Goal: Task Accomplishment & Management: Manage account settings

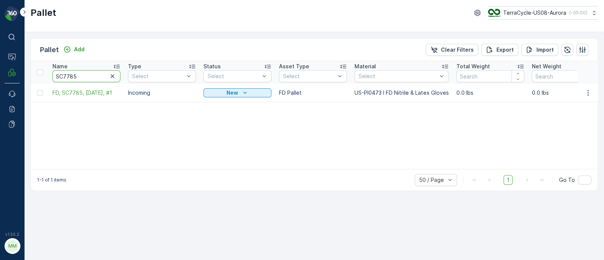
drag, startPoint x: 75, startPoint y: 74, endPoint x: 70, endPoint y: 74, distance: 4.9
click at [70, 74] on input "SC7785" at bounding box center [86, 76] width 68 height 12
type input "SC7798"
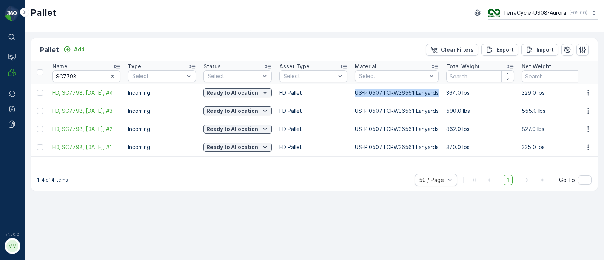
drag, startPoint x: 349, startPoint y: 91, endPoint x: 444, endPoint y: 93, distance: 94.4
copy tr "US-PI0507 I CRW36561 Lanyards"
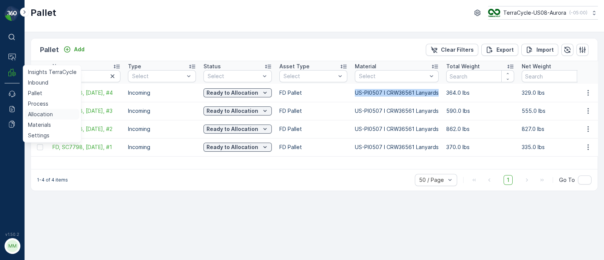
click at [40, 111] on p "Allocation" at bounding box center [40, 115] width 25 height 8
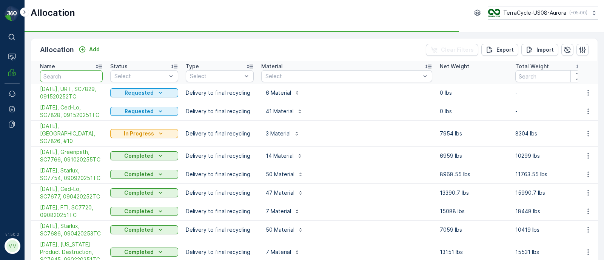
click at [54, 77] on input "text" at bounding box center [71, 76] width 63 height 12
type input "mid"
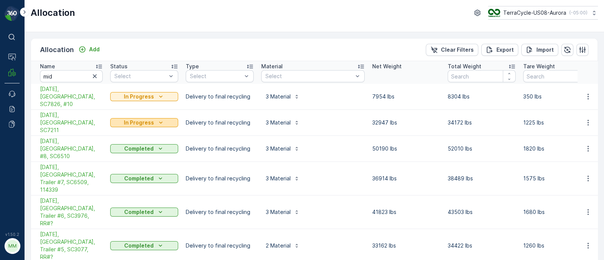
click at [134, 119] on p "In Progress" at bounding box center [139, 123] width 30 height 8
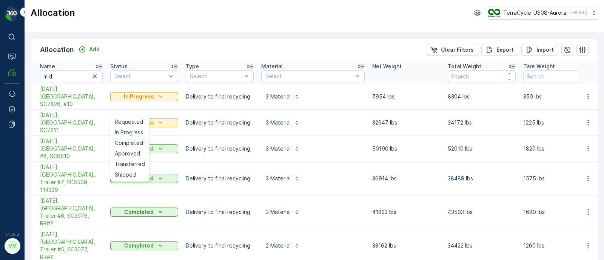
click at [137, 140] on span "Completed" at bounding box center [129, 143] width 28 height 8
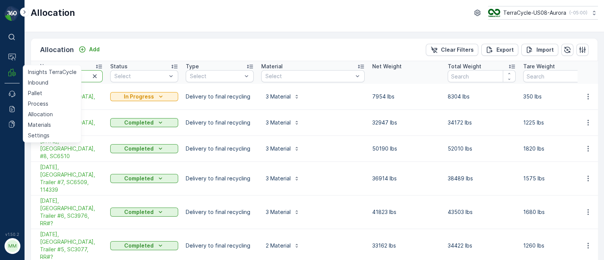
drag, startPoint x: 68, startPoint y: 74, endPoint x: 2, endPoint y: 72, distance: 66.5
click at [2, 72] on div "⌘B Operations MRF Insights TerraCycle Inbound Pallet Process Allocation Materia…" at bounding box center [302, 130] width 604 height 260
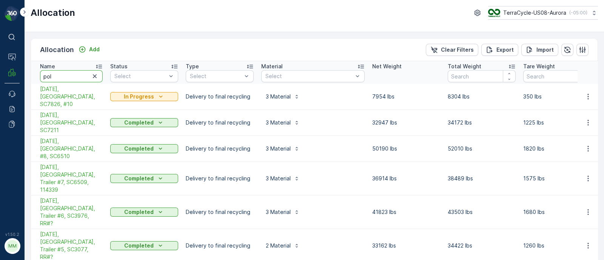
type input "poly"
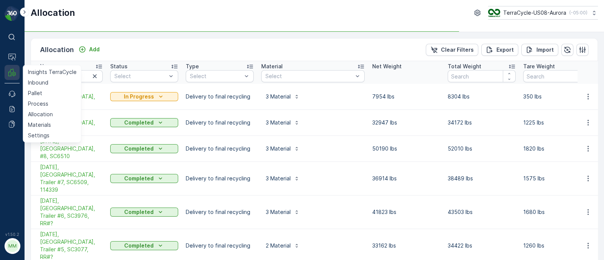
click at [13, 72] on icon at bounding box center [12, 73] width 8 height 8
click at [44, 94] on link "Pallet" at bounding box center [52, 93] width 55 height 11
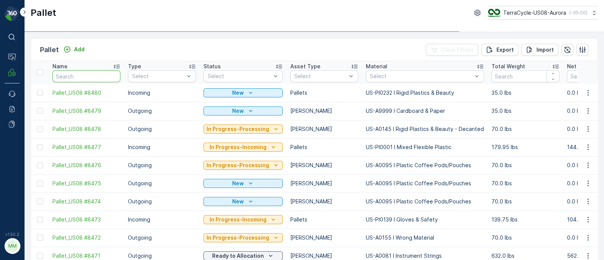
click at [76, 70] on input "text" at bounding box center [86, 76] width 68 height 12
type input "poly"
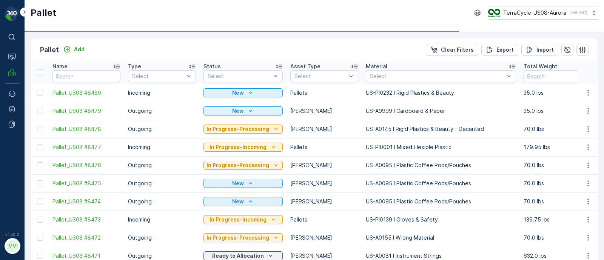
type input "poly"
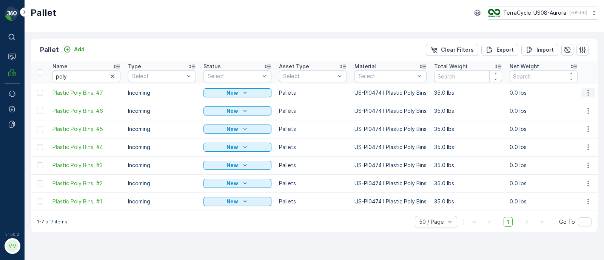
click at [591, 91] on icon "button" at bounding box center [589, 93] width 8 height 8
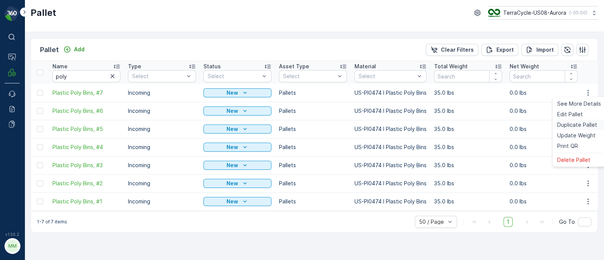
click at [573, 123] on span "Duplicate Pallet" at bounding box center [577, 125] width 40 height 8
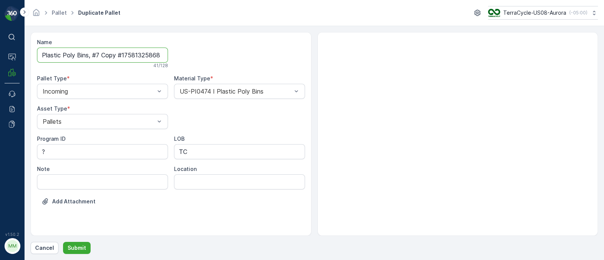
scroll to position [0, 8]
drag, startPoint x: 96, startPoint y: 53, endPoint x: 286, endPoint y: 66, distance: 190.5
click at [286, 66] on div "Name Plastic Poly Bins, #7 Copy #1758132586847 41 / 128 Pallet Type * Incoming …" at bounding box center [171, 128] width 268 height 178
type input "Plastic Poly Bins, #8"
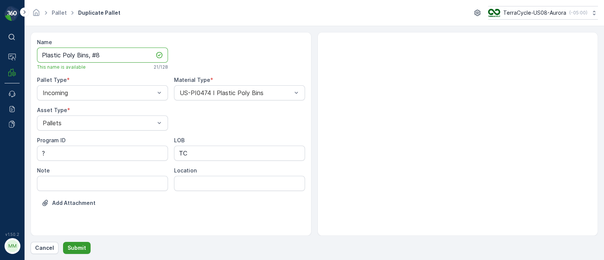
click at [85, 246] on button "Submit" at bounding box center [77, 248] width 28 height 12
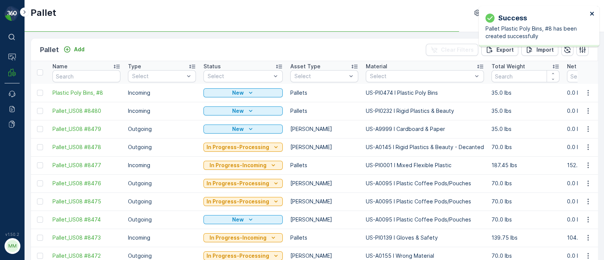
click at [591, 14] on icon "close" at bounding box center [592, 14] width 5 height 6
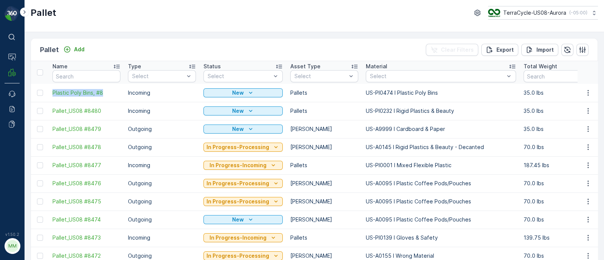
drag, startPoint x: 50, startPoint y: 93, endPoint x: 104, endPoint y: 100, distance: 54.0
click at [104, 100] on td "Plastic Poly Bins, #8" at bounding box center [87, 93] width 76 height 18
click at [102, 42] on div "Pallet Add Clear Filters Export Import" at bounding box center [314, 50] width 567 height 23
drag, startPoint x: 49, startPoint y: 94, endPoint x: 116, endPoint y: 95, distance: 66.1
click at [116, 95] on td "Plastic Poly Bins, #8" at bounding box center [87, 93] width 76 height 18
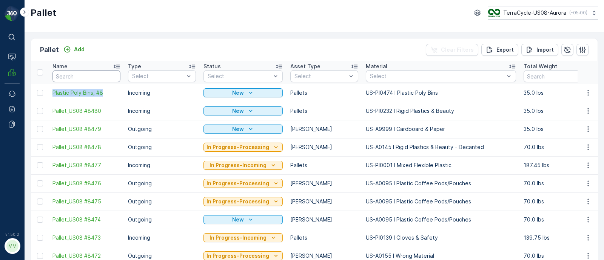
click at [72, 74] on input "text" at bounding box center [86, 76] width 68 height 12
click at [79, 50] on p "Add" at bounding box center [79, 50] width 11 height 8
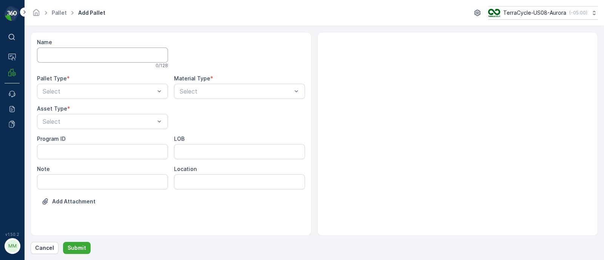
click at [57, 59] on input "Name" at bounding box center [102, 55] width 131 height 15
click at [40, 248] on p "Cancel" at bounding box center [44, 248] width 19 height 8
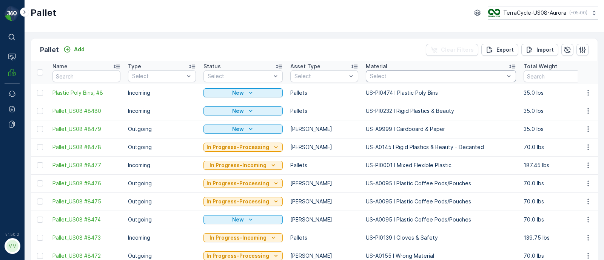
click at [378, 71] on div "Select" at bounding box center [441, 76] width 150 height 12
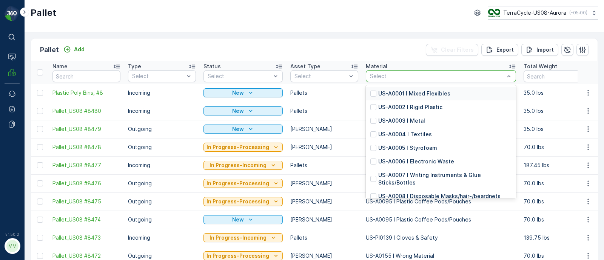
type input "US-PI0503 I FD Mixed Paper"
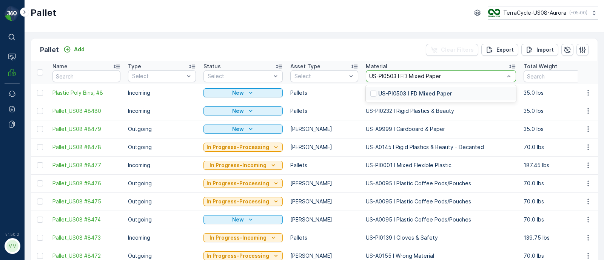
click at [418, 88] on div "US-PI0503 I FD Mixed Paper" at bounding box center [441, 94] width 150 height 14
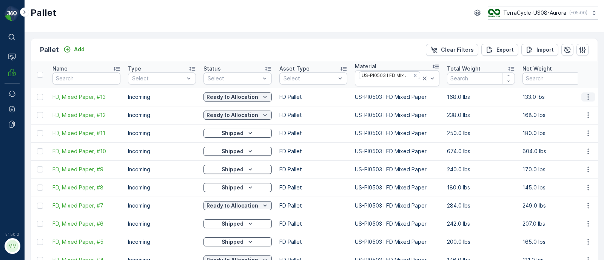
click at [585, 95] on icon "button" at bounding box center [589, 97] width 8 height 8
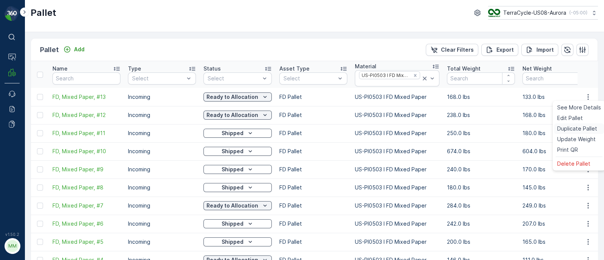
click at [564, 128] on span "Duplicate Pallet" at bounding box center [577, 129] width 40 height 8
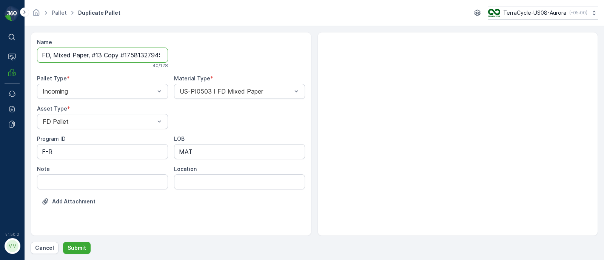
scroll to position [0, 10]
drag, startPoint x: 99, startPoint y: 54, endPoint x: 323, endPoint y: 81, distance: 226.0
click at [323, 81] on div "Name FD, Mixed Paper, #13 Copy #1758132794598 40 / 128 Pallet Type * Incoming M…" at bounding box center [315, 134] width 568 height 204
type input "FD, Mixed Paper, #14"
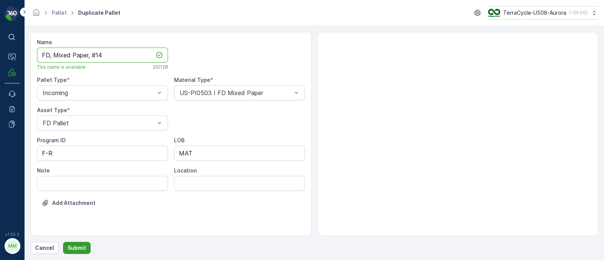
click at [81, 245] on p "Submit" at bounding box center [77, 248] width 19 height 8
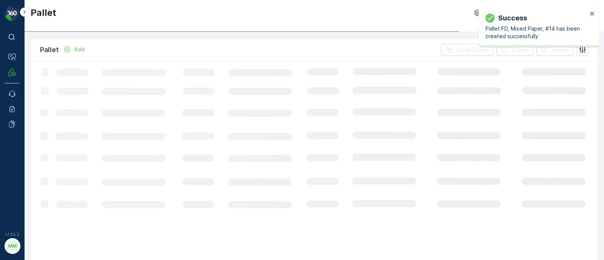
click at [596, 14] on div "Success Pallet FD, Mixed Paper, #14 has been created successfully" at bounding box center [539, 26] width 121 height 41
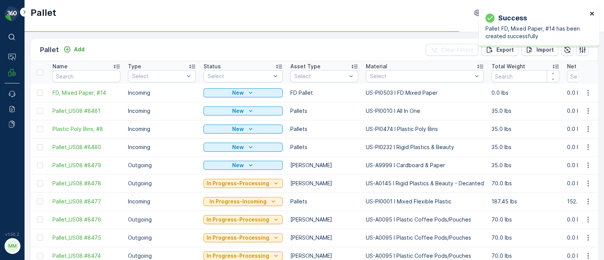
click at [592, 17] on button "close" at bounding box center [592, 14] width 5 height 7
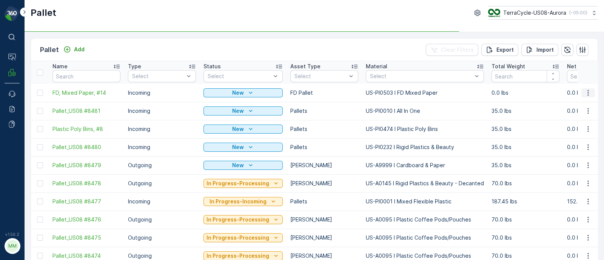
click at [585, 90] on icon "button" at bounding box center [589, 93] width 8 height 8
click at [569, 127] on span "Duplicate Pallet" at bounding box center [577, 125] width 40 height 8
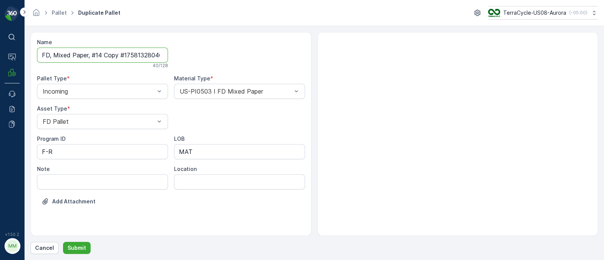
scroll to position [0, 11]
drag, startPoint x: 98, startPoint y: 55, endPoint x: 245, endPoint y: 60, distance: 147.4
click at [245, 60] on div "Name FD, Mixed Paper, #14 Copy #1758132804646 40 / 128 Pallet Type * Incoming M…" at bounding box center [171, 128] width 268 height 178
type input "FD, Mixed Paper, #15"
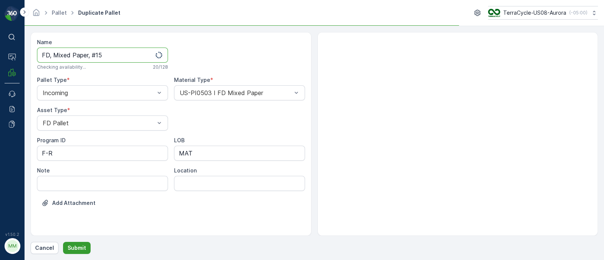
click at [72, 249] on p "Submit" at bounding box center [77, 248] width 19 height 8
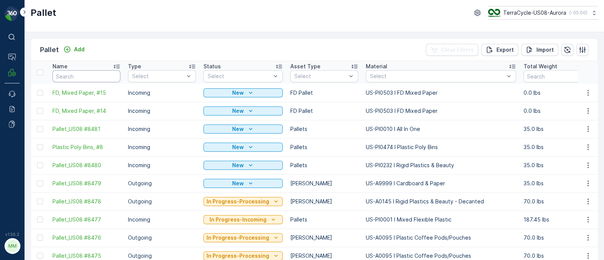
click at [88, 73] on input "text" at bounding box center [86, 76] width 68 height 12
type input "sc"
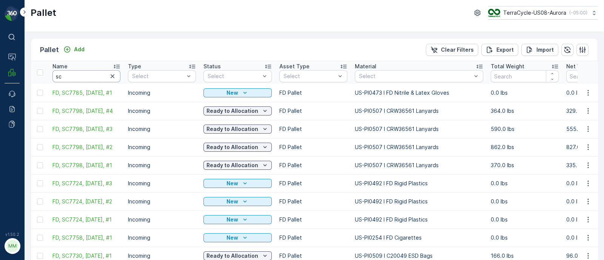
click at [81, 77] on input "sc" at bounding box center [86, 76] width 68 height 12
type input "sc7488"
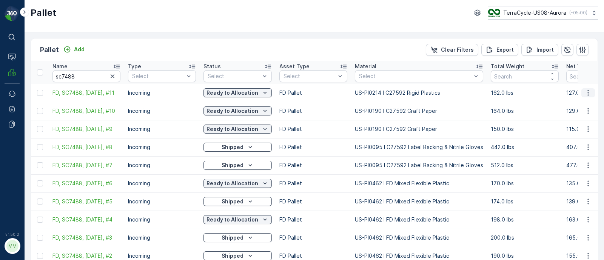
click at [589, 91] on icon "button" at bounding box center [589, 93] width 8 height 8
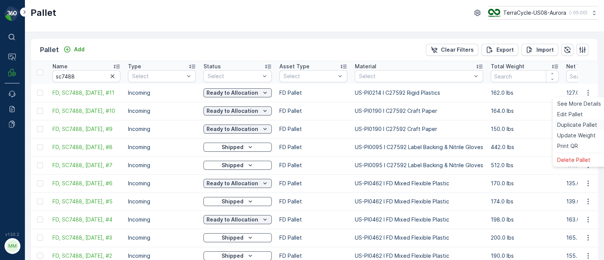
click at [584, 121] on span "Duplicate Pallet" at bounding box center [577, 125] width 40 height 8
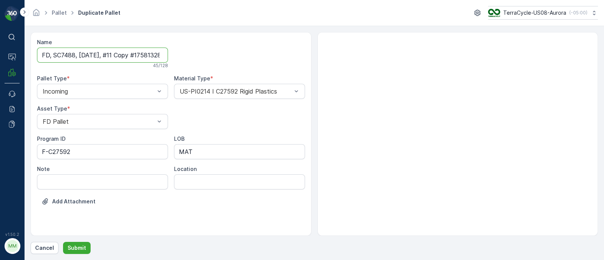
scroll to position [0, 26]
drag, startPoint x: 116, startPoint y: 53, endPoint x: 291, endPoint y: 70, distance: 176.0
click at [291, 70] on div "Name FD, SC7488, [DATE], #11 Copy #1758132870318 45 / 128 Pallet Type * Incomin…" at bounding box center [171, 128] width 268 height 178
type input "FD, SC7488, [DATE], #12"
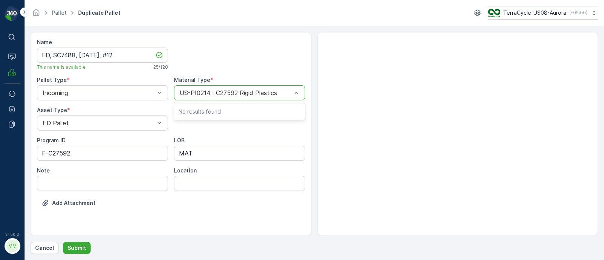
click at [267, 93] on div at bounding box center [236, 93] width 114 height 7
click at [280, 91] on div at bounding box center [236, 93] width 114 height 7
paste input "US-PI0462 I FD Mixed Flexible Plastic"
type input "US-PI0462 I FD Mixed Flexible Plastic"
drag, startPoint x: 287, startPoint y: 91, endPoint x: 176, endPoint y: 90, distance: 111.4
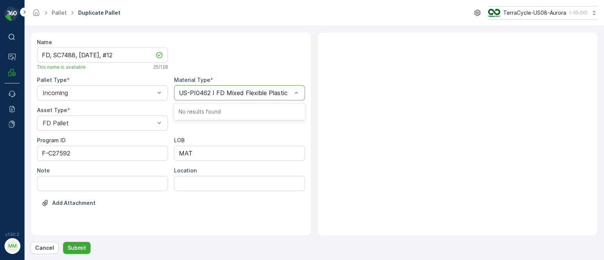
click at [177, 90] on div "US-PI0462 I FD Mixed Flexible Plastic" at bounding box center [239, 92] width 131 height 15
click at [255, 91] on div at bounding box center [236, 93] width 114 height 7
click at [258, 86] on div "US-PI0214 I C27592 Rigid Plastics" at bounding box center [239, 92] width 131 height 15
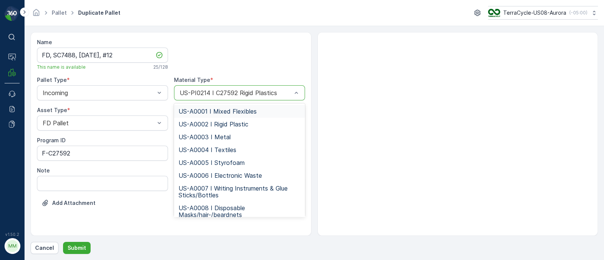
click at [270, 91] on div at bounding box center [236, 93] width 114 height 7
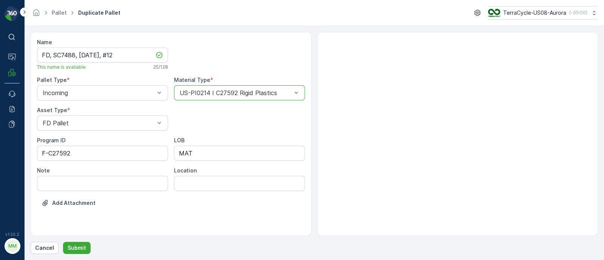
click at [284, 91] on div at bounding box center [236, 93] width 114 height 7
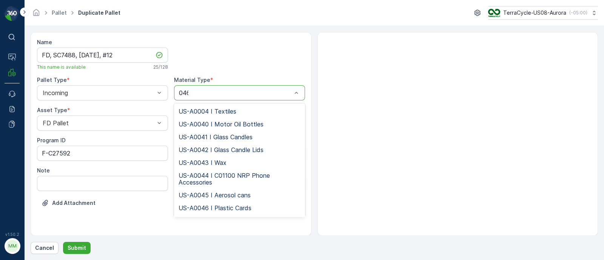
type input "0462"
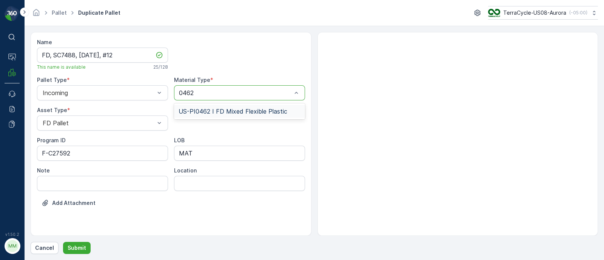
click at [241, 105] on div "US-PI0462 I FD Mixed Flexible Plastic" at bounding box center [239, 111] width 131 height 13
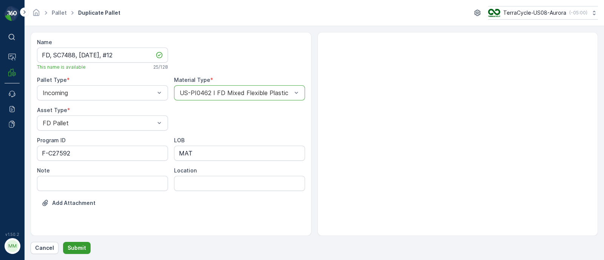
click at [77, 244] on p "Submit" at bounding box center [77, 248] width 19 height 8
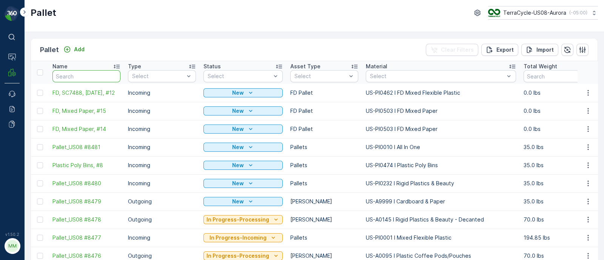
click at [79, 76] on input "text" at bounding box center [86, 76] width 68 height 12
type input "sc7798"
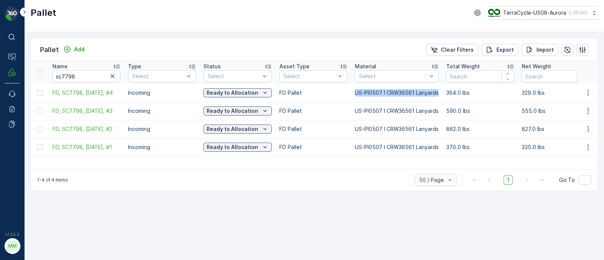
drag, startPoint x: 439, startPoint y: 92, endPoint x: 355, endPoint y: 93, distance: 84.2
click at [355, 93] on td "US-PI0507 I CRW36561 Lanyards" at bounding box center [396, 93] width 91 height 18
copy p "US-PI0507 I CRW36561 Lanyards"
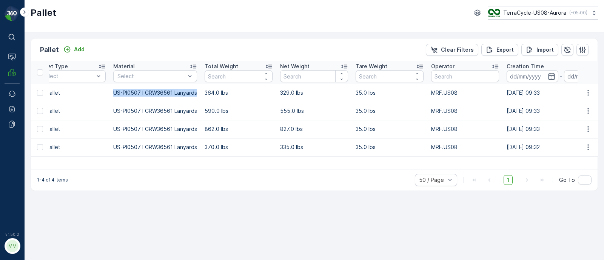
scroll to position [0, 275]
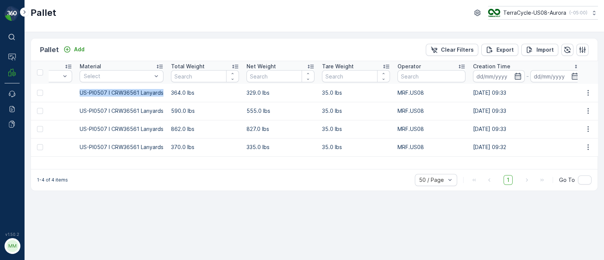
drag, startPoint x: 51, startPoint y: 91, endPoint x: 542, endPoint y: 143, distance: 494.0
click at [542, 143] on tbody "FD, SC7798, [DATE], #4 Incoming Ready to Allocation FD Pallet US-PI0507 I CRW36…" at bounding box center [428, 120] width 1344 height 73
copy tbody "FD, SC7798, [DATE], #4 Incoming Ready to Allocation FD Pallet US-PI0507 I CRW36…"
click at [63, 130] on p "FD Pallet" at bounding box center [38, 129] width 68 height 8
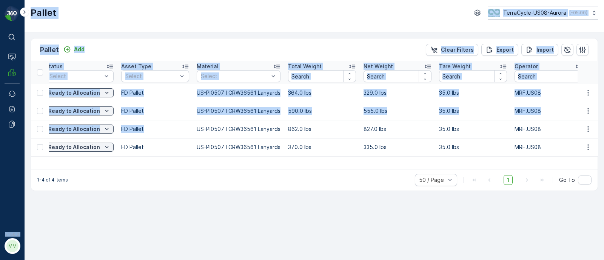
scroll to position [0, 0]
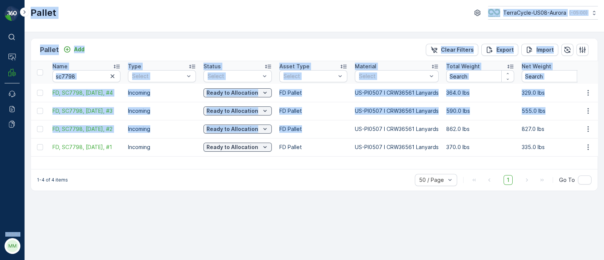
drag, startPoint x: 70, startPoint y: 123, endPoint x: 0, endPoint y: 127, distance: 70.4
click at [0, 127] on div "⌘B Operations MRF Events Reports Documents v 1.50.2 MM MRF.US08 Pallet TerraCyc…" at bounding box center [302, 130] width 604 height 260
click at [83, 74] on input "sc7798" at bounding box center [86, 76] width 68 height 12
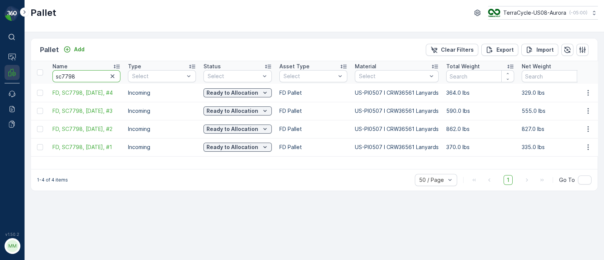
drag, startPoint x: 11, startPoint y: 80, endPoint x: 8, endPoint y: 66, distance: 14.3
click at [10, 80] on div "⌘B Operations MRF Events Reports Documents v 1.50.2 MM MRF.US08 Pallet TerraCyc…" at bounding box center [302, 130] width 604 height 260
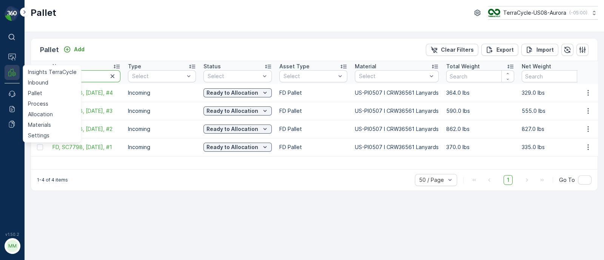
paste input "SC7785"
type input "SC7785"
